Goal: Task Accomplishment & Management: Manage account settings

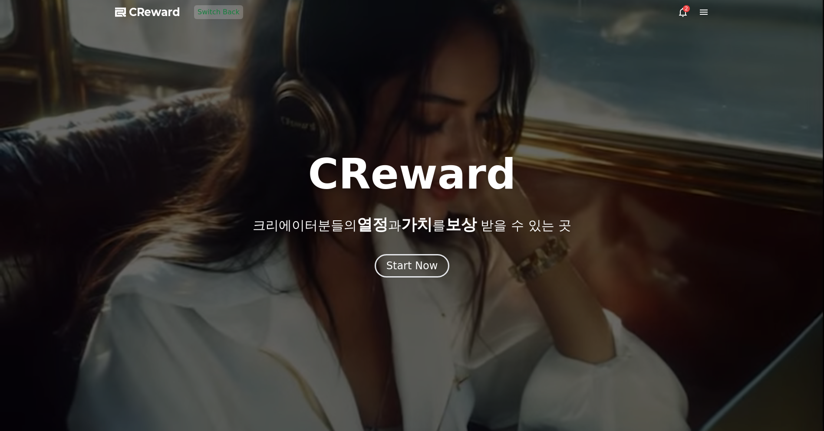
click at [703, 10] on icon at bounding box center [703, 12] width 10 height 10
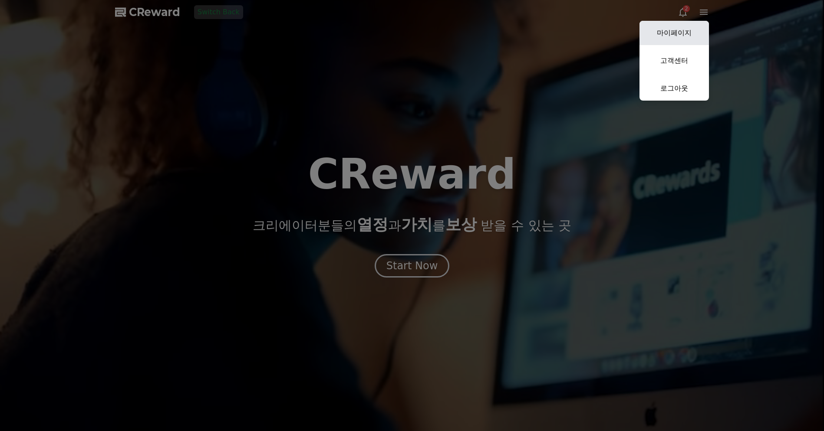
click at [695, 29] on link "마이페이지" at bounding box center [673, 33] width 69 height 24
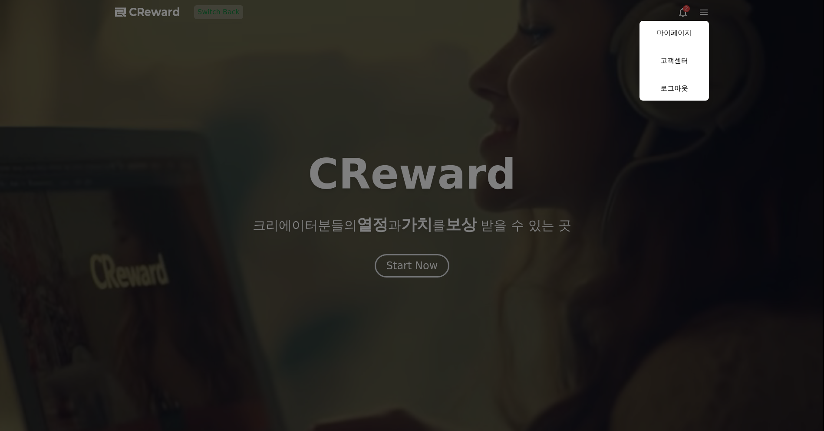
select select "**********"
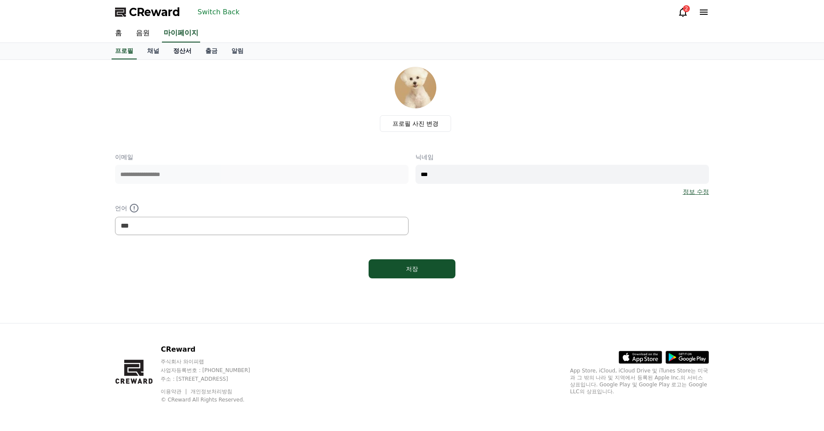
click at [186, 53] on link "정산서" at bounding box center [182, 51] width 32 height 16
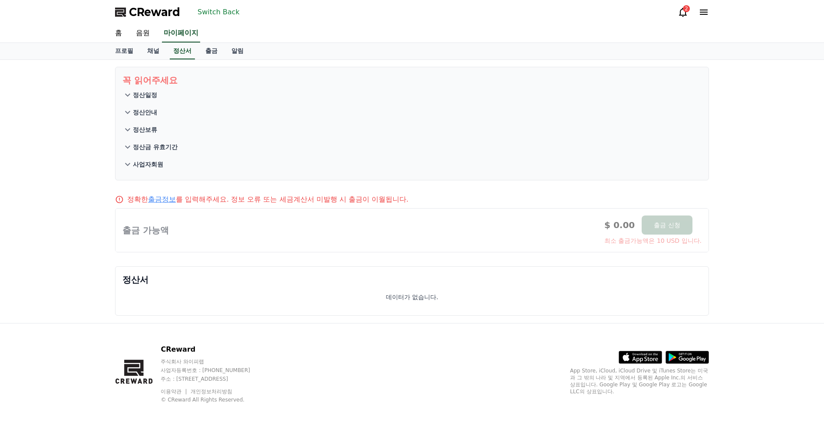
click at [66, 244] on div "꼭 읽어주세요 정산일정 정산안내 정산보류 정산금 유효기간 사업자회원 정확한 출금정보 를 입력해주세요. 정보 오류 또는 세금계산서 미발행 시 출…" at bounding box center [412, 191] width 824 height 263
click at [253, 239] on div at bounding box center [411, 230] width 593 height 43
click at [203, 51] on link "출금" at bounding box center [211, 51] width 26 height 16
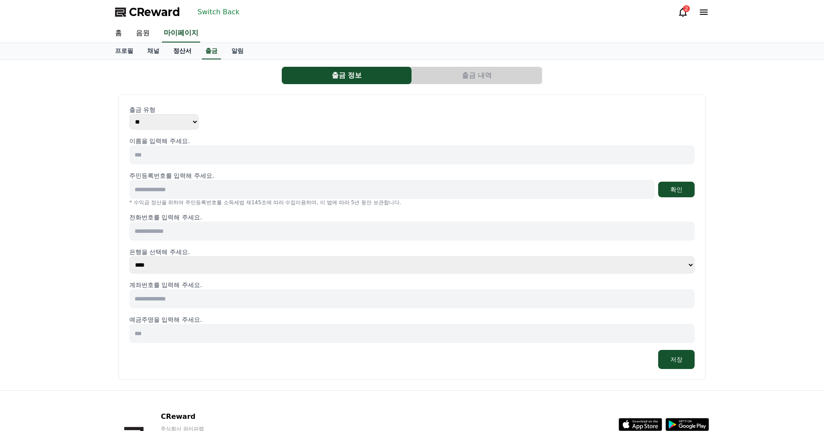
click at [179, 57] on link "정산서" at bounding box center [182, 51] width 32 height 16
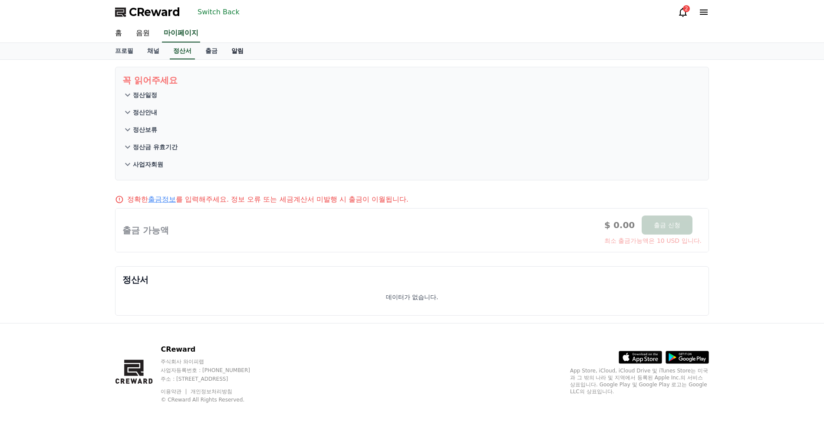
click at [224, 53] on link "알림" at bounding box center [237, 51] width 26 height 16
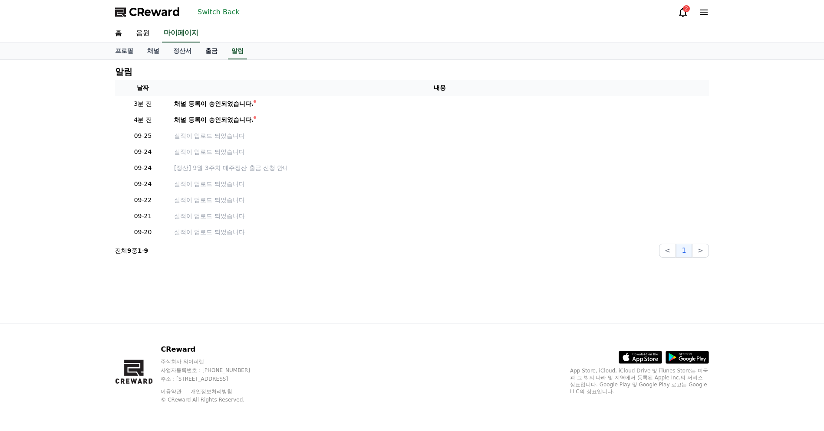
click at [208, 55] on link "출금" at bounding box center [211, 51] width 26 height 16
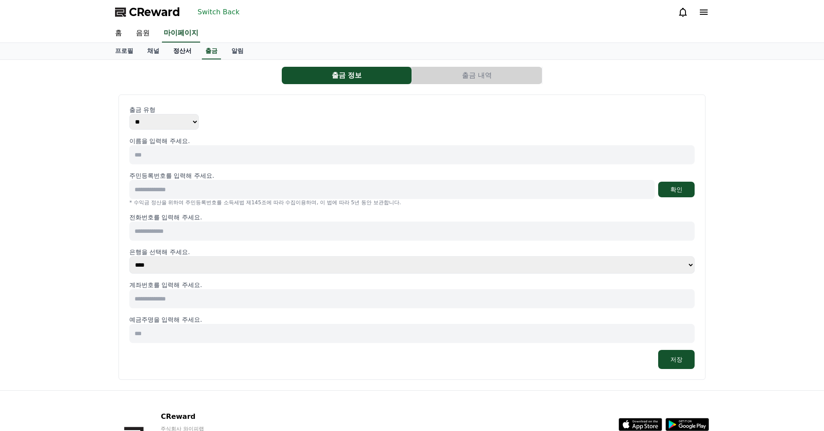
click at [181, 56] on link "정산서" at bounding box center [182, 51] width 32 height 16
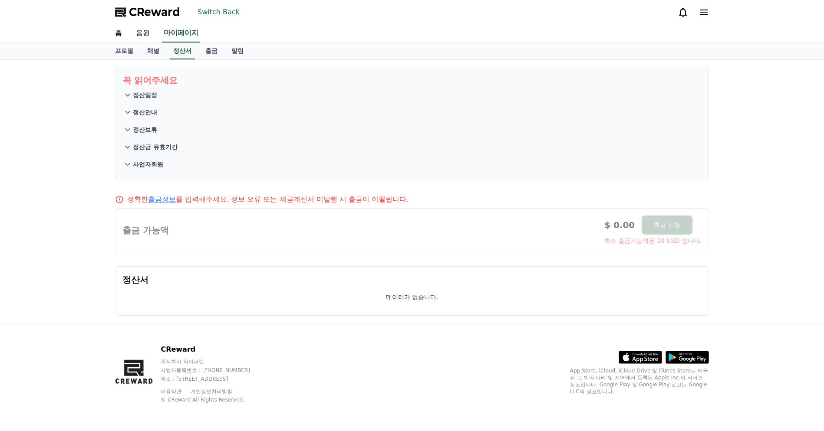
click at [58, 131] on div "꼭 읽어주세요 정산일정 정산안내 정산보류 정산금 유효기간 사업자회원 정확한 출금정보 를 입력해주세요. 정보 오류 또는 세금계산서 미발행 시 출…" at bounding box center [412, 191] width 824 height 263
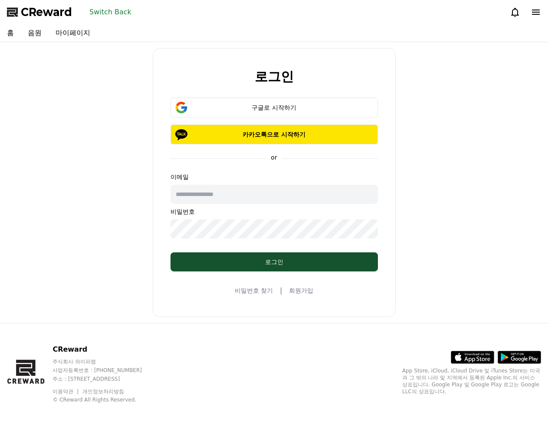
type input "**********"
click at [124, 11] on button "Switch Back" at bounding box center [110, 12] width 49 height 14
